Goal: Task Accomplishment & Management: Use online tool/utility

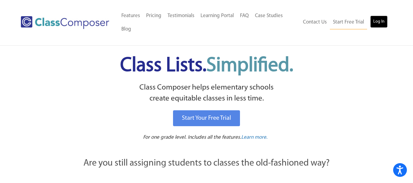
click at [379, 21] on link "Log In" at bounding box center [378, 22] width 17 height 12
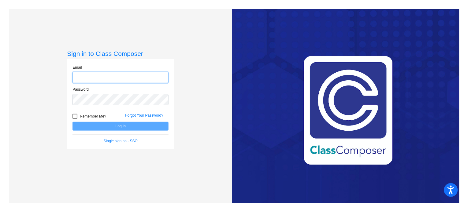
type input "[EMAIL_ADDRESS][DOMAIN_NAME]"
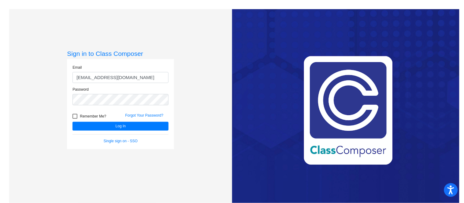
click at [126, 120] on div "Forgot Your Password?" at bounding box center [146, 117] width 53 height 9
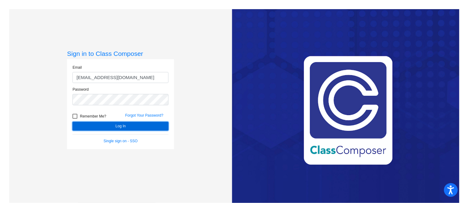
click at [124, 129] on button "Log In" at bounding box center [120, 126] width 96 height 9
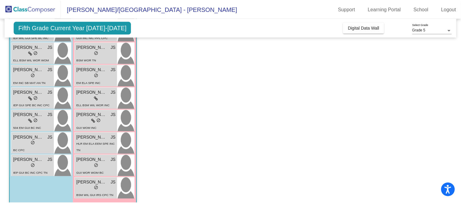
scroll to position [160, 0]
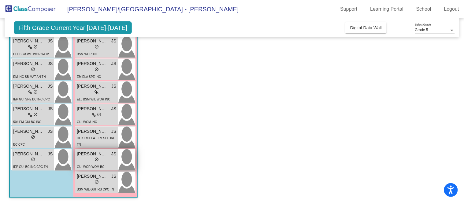
click at [85, 155] on span "Noelle Badillo" at bounding box center [92, 154] width 31 height 6
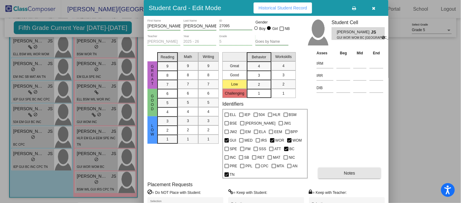
click at [352, 168] on button "Notes" at bounding box center [349, 173] width 63 height 11
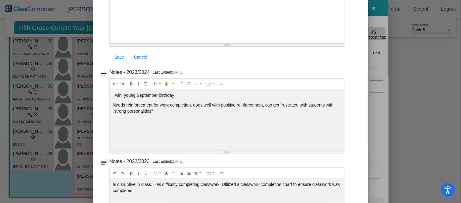
scroll to position [0, 0]
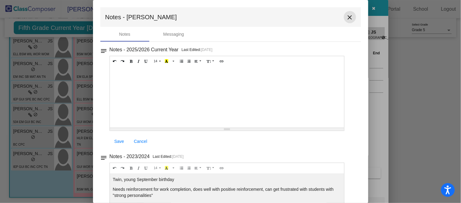
click at [349, 17] on mat-icon "close" at bounding box center [349, 17] width 7 height 7
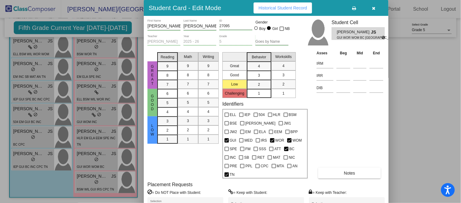
click at [295, 6] on span "Historical Student Record" at bounding box center [282, 8] width 49 height 5
